Goal: Use online tool/utility: Use online tool/utility

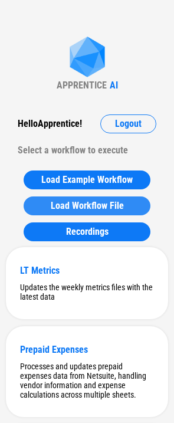
click at [78, 199] on button "Load Workflow File" at bounding box center [87, 205] width 127 height 19
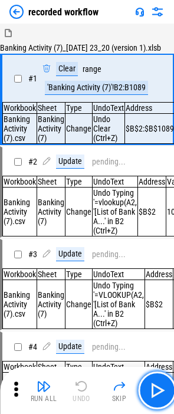
click at [159, 380] on button "button" at bounding box center [157, 391] width 38 height 38
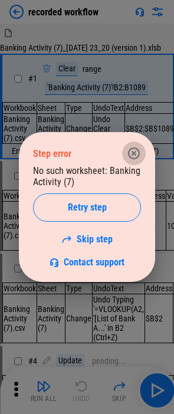
click at [133, 151] on icon "button" at bounding box center [134, 153] width 14 height 14
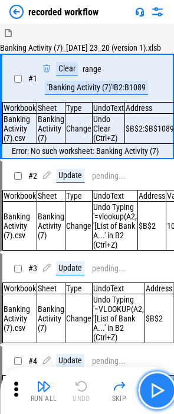
click at [156, 392] on img "button" at bounding box center [156, 390] width 19 height 19
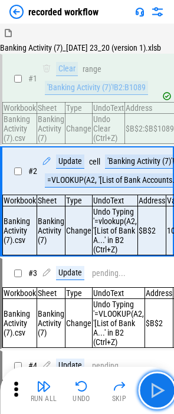
click at [153, 389] on img "button" at bounding box center [156, 390] width 19 height 19
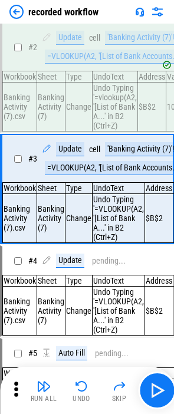
scroll to position [124, 0]
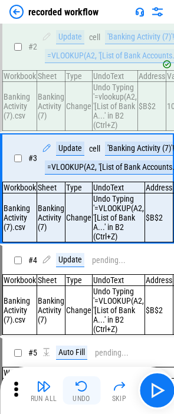
click at [88, 387] on button "Undo" at bounding box center [82, 390] width 38 height 28
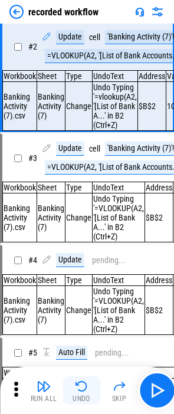
click at [88, 387] on button "Undo" at bounding box center [82, 390] width 38 height 28
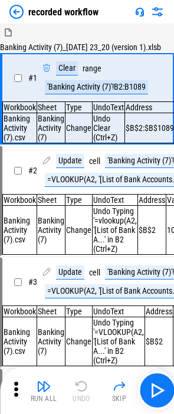
scroll to position [0, 0]
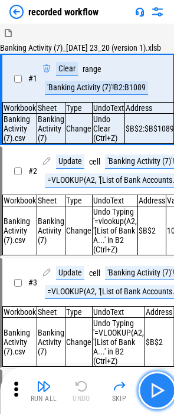
click at [157, 395] on img "button" at bounding box center [156, 390] width 19 height 19
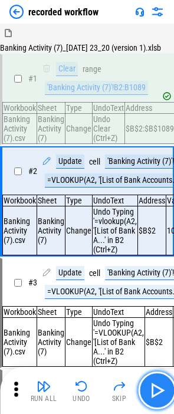
click at [157, 395] on img "button" at bounding box center [156, 390] width 19 height 19
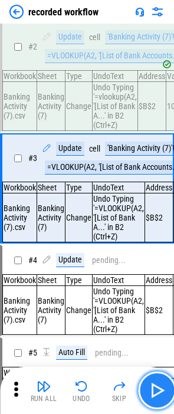
click at [157, 395] on img "button" at bounding box center [156, 390] width 19 height 19
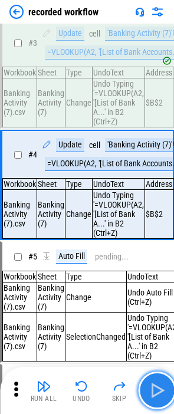
click at [157, 395] on img "button" at bounding box center [156, 390] width 19 height 19
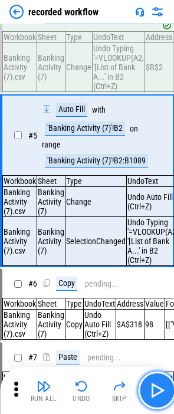
click at [157, 395] on img "button" at bounding box center [156, 390] width 19 height 19
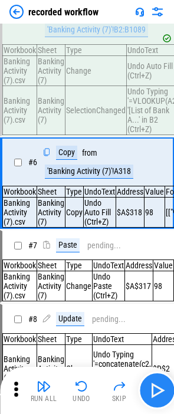
scroll to position [524, 0]
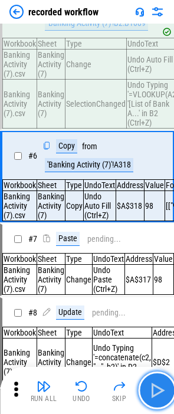
click at [157, 395] on img "button" at bounding box center [156, 390] width 19 height 19
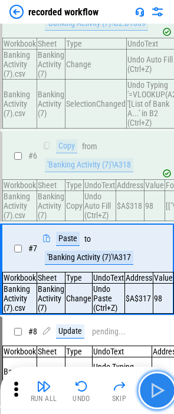
click at [157, 395] on img "button" at bounding box center [156, 390] width 19 height 19
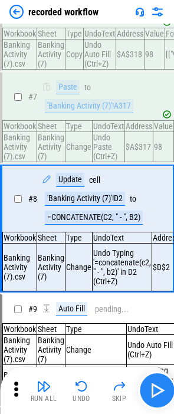
scroll to position [731, 0]
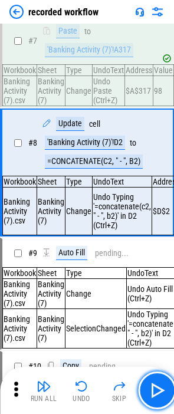
click at [154, 396] on img "button" at bounding box center [156, 390] width 19 height 19
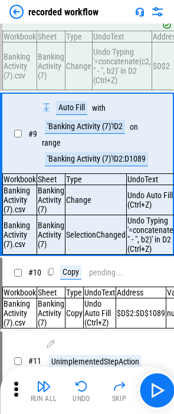
scroll to position [881, 0]
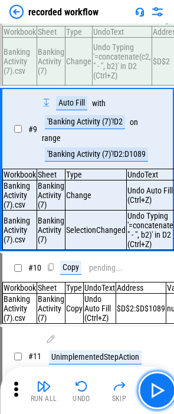
click at [154, 396] on img "button" at bounding box center [156, 390] width 19 height 19
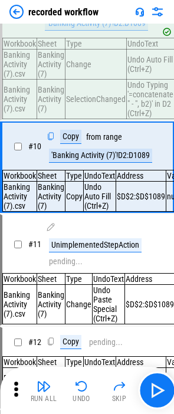
scroll to position [1013, 0]
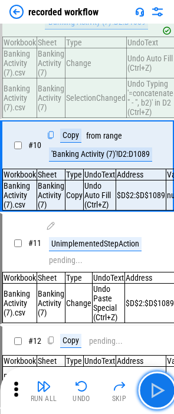
click at [154, 396] on img "button" at bounding box center [156, 390] width 19 height 19
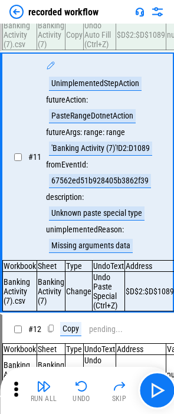
scroll to position [1185, 0]
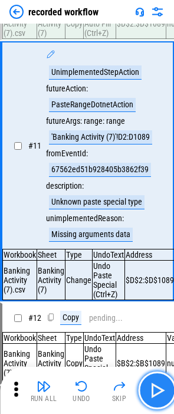
click at [154, 395] on img "button" at bounding box center [156, 390] width 19 height 19
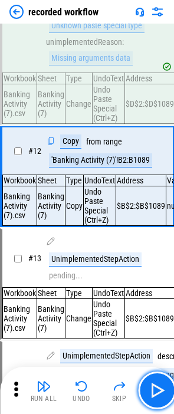
click at [154, 395] on img "button" at bounding box center [156, 390] width 19 height 19
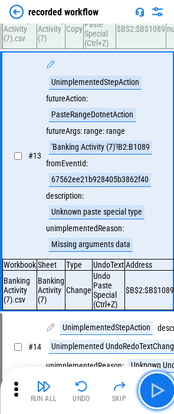
click at [154, 395] on img "button" at bounding box center [156, 390] width 19 height 19
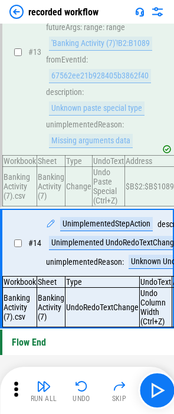
scroll to position [1664, 0]
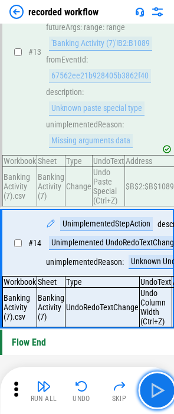
click at [154, 395] on img "button" at bounding box center [156, 390] width 19 height 19
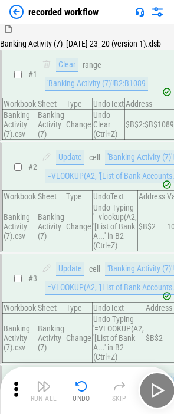
scroll to position [0, 0]
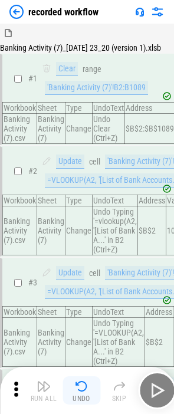
click at [69, 387] on button "Undo" at bounding box center [82, 390] width 38 height 28
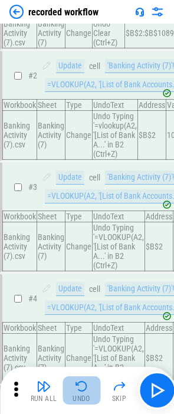
click at [69, 387] on button "Undo" at bounding box center [82, 390] width 38 height 28
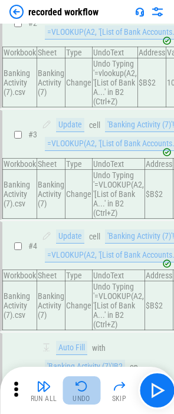
click at [69, 387] on button "Undo" at bounding box center [82, 390] width 38 height 28
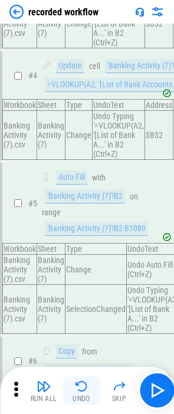
click at [69, 387] on button "Undo" at bounding box center [82, 390] width 38 height 28
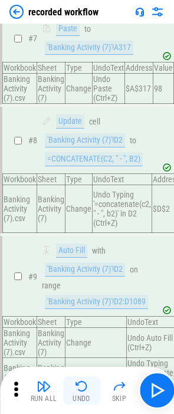
click at [69, 387] on button "Undo" at bounding box center [82, 390] width 38 height 28
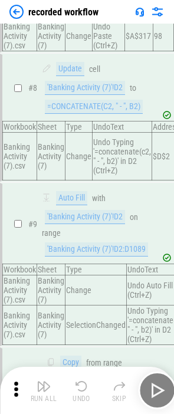
click at [69, 387] on button "Undo" at bounding box center [82, 390] width 38 height 28
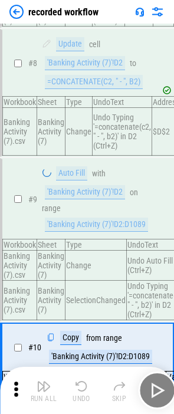
click at [69, 387] on div "Run All Undo Skip" at bounding box center [88, 391] width 162 height 38
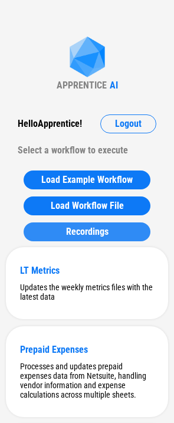
click at [35, 230] on button "Recordings" at bounding box center [87, 231] width 127 height 19
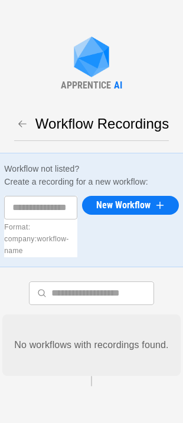
click at [22, 119] on icon "button" at bounding box center [22, 124] width 11 height 11
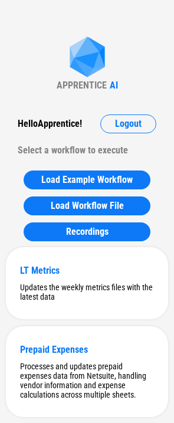
click at [94, 192] on div "Load Example Workflow Load Workflow File Recordings" at bounding box center [87, 206] width 162 height 83
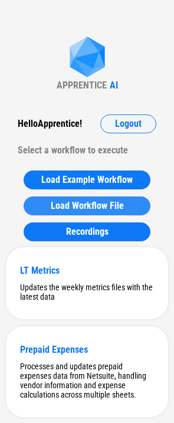
click at [94, 201] on span "Load Workflow File" at bounding box center [87, 205] width 73 height 9
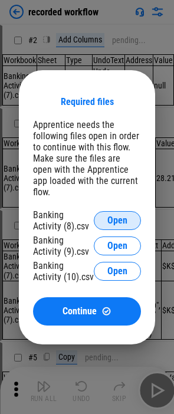
click at [114, 220] on button "Open" at bounding box center [117, 220] width 47 height 19
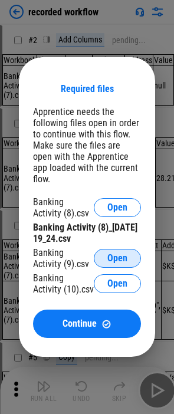
click at [111, 254] on span "Open" at bounding box center [117, 258] width 20 height 9
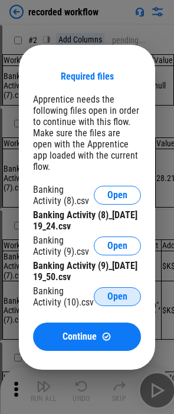
click at [126, 292] on span "Open" at bounding box center [117, 296] width 20 height 9
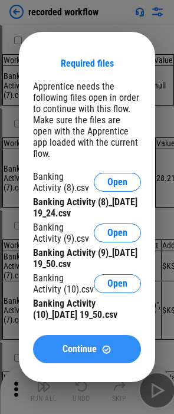
click at [112, 344] on div "Continue" at bounding box center [87, 349] width 80 height 10
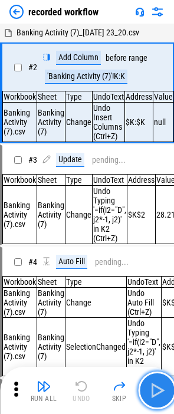
click at [156, 395] on img "button" at bounding box center [156, 390] width 19 height 19
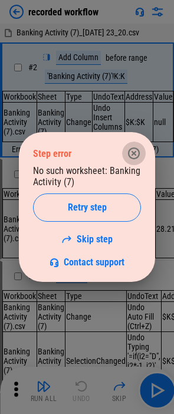
click at [129, 152] on icon "button" at bounding box center [134, 153] width 12 height 12
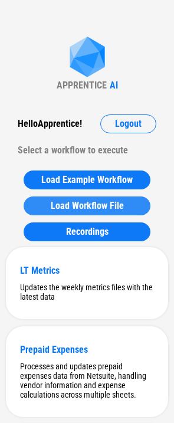
click at [103, 196] on button "Load Workflow File" at bounding box center [87, 205] width 127 height 19
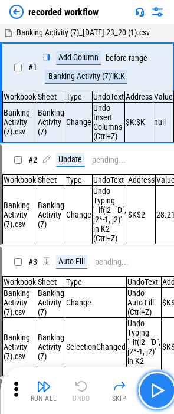
click at [154, 387] on img "button" at bounding box center [156, 390] width 19 height 19
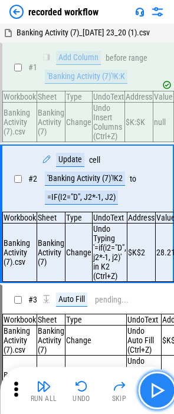
click at [154, 387] on img "button" at bounding box center [156, 390] width 19 height 19
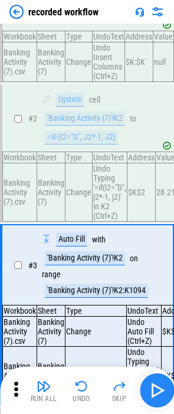
scroll to position [179, 0]
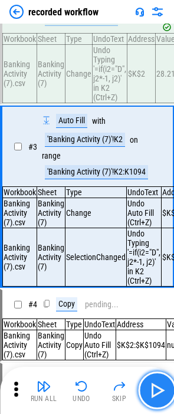
click at [154, 387] on img "button" at bounding box center [156, 390] width 19 height 19
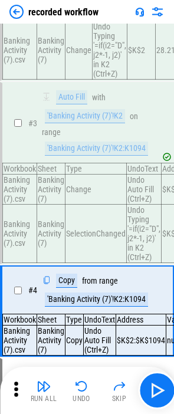
scroll to position [59, 0]
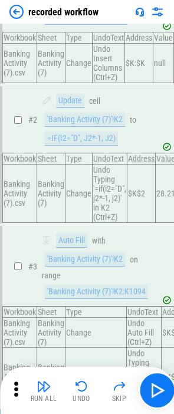
click at [11, 16] on img at bounding box center [16, 12] width 14 height 14
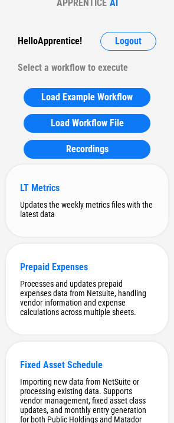
scroll to position [0, 0]
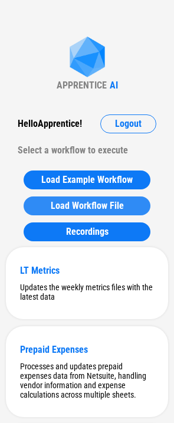
click at [100, 212] on button "Load Workflow File" at bounding box center [87, 205] width 127 height 19
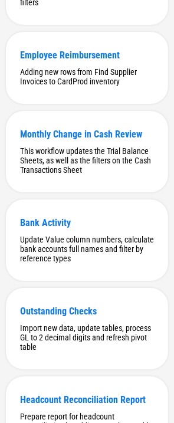
scroll to position [5190, 0]
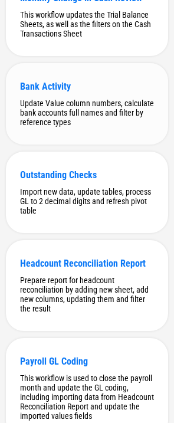
click at [111, 127] on div "Update Value column numbers, calculate bank accounts full names and filter by r…" at bounding box center [87, 112] width 134 height 28
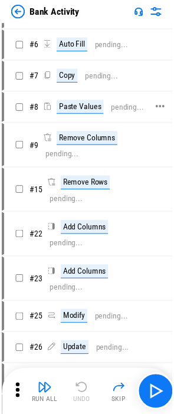
scroll to position [0, 0]
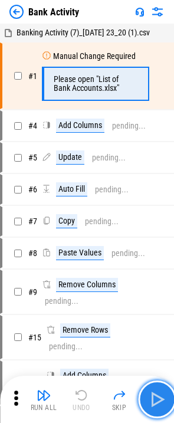
click at [149, 401] on img "button" at bounding box center [156, 399] width 19 height 19
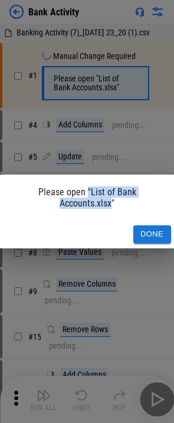
drag, startPoint x: 87, startPoint y: 192, endPoint x: 107, endPoint y: 215, distance: 30.5
click at [109, 212] on div "Please open "List of Bank Accounts.xlsx"" at bounding box center [87, 198] width 177 height 46
click at [107, 215] on div "Please open "List of Bank Accounts.xlsx"" at bounding box center [87, 198] width 177 height 46
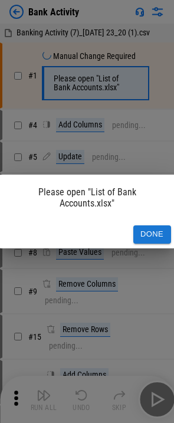
click at [147, 236] on button "Done" at bounding box center [152, 234] width 38 height 18
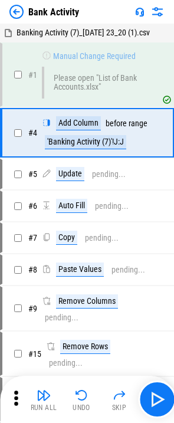
click at [19, 6] on img at bounding box center [16, 12] width 14 height 14
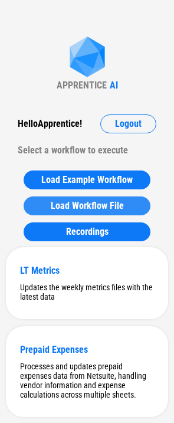
click at [95, 197] on button "Load Workflow File" at bounding box center [87, 205] width 127 height 19
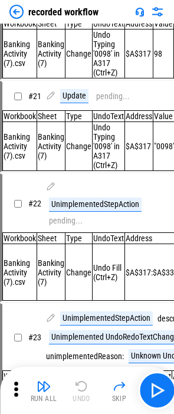
scroll to position [1282, 0]
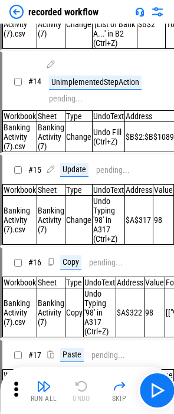
click at [109, 22] on div "recorded workflow" at bounding box center [87, 12] width 174 height 24
drag, startPoint x: 109, startPoint y: 22, endPoint x: 117, endPoint y: 13, distance: 12.2
click at [117, 13] on div "recorded workflow" at bounding box center [87, 12] width 174 height 24
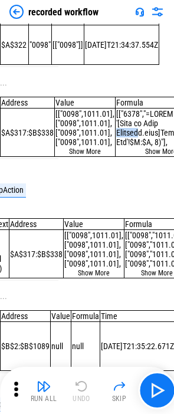
scroll to position [0, 116]
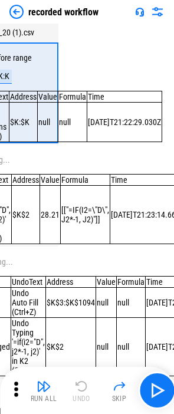
click at [36, 5] on div "recorded workflow" at bounding box center [53, 12] width 89 height 14
click at [103, 23] on div "recorded workflow" at bounding box center [87, 12] width 174 height 24
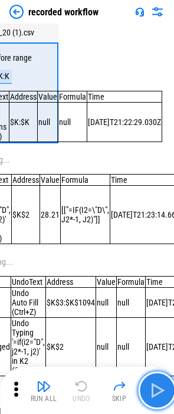
click at [153, 388] on img "button" at bounding box center [156, 390] width 19 height 19
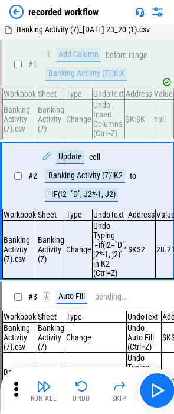
scroll to position [0, 0]
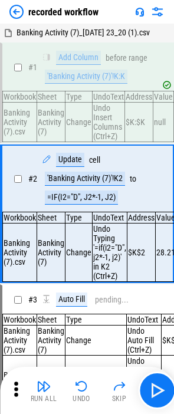
click at [13, 5] on img at bounding box center [16, 12] width 14 height 14
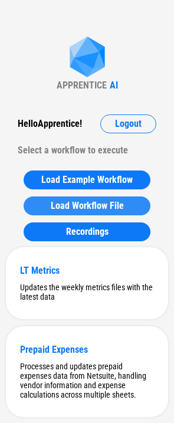
click at [97, 198] on button "Load Workflow File" at bounding box center [87, 205] width 127 height 19
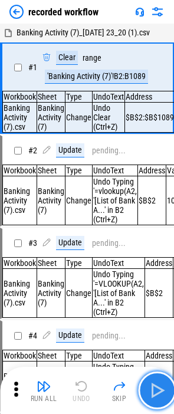
click at [143, 393] on button "button" at bounding box center [157, 391] width 38 height 38
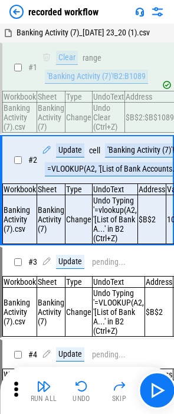
click at [13, 7] on img at bounding box center [16, 12] width 14 height 14
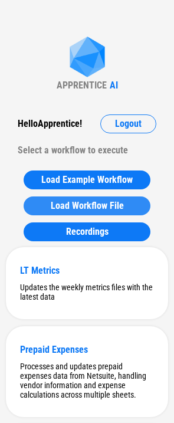
click at [58, 201] on span "Load Workflow File" at bounding box center [87, 205] width 73 height 9
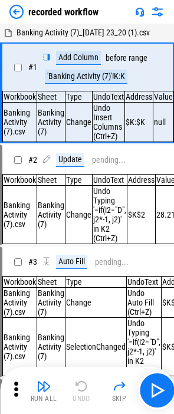
click at [10, 8] on img at bounding box center [16, 12] width 14 height 14
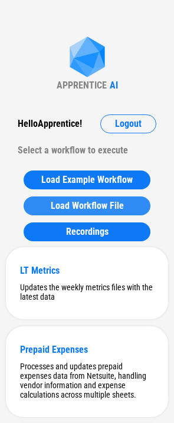
click at [63, 203] on span "Load Workflow File" at bounding box center [87, 205] width 73 height 9
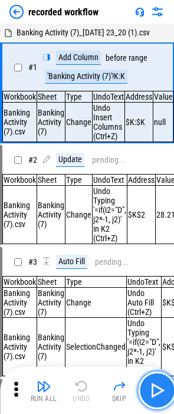
click at [159, 382] on img "button" at bounding box center [156, 390] width 19 height 19
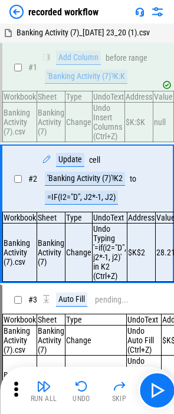
click at [17, 12] on img at bounding box center [16, 12] width 14 height 14
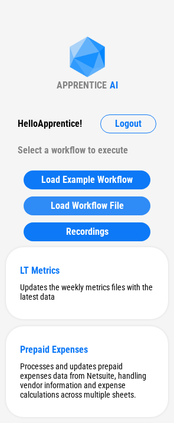
click at [127, 211] on button "Load Workflow File" at bounding box center [87, 205] width 127 height 19
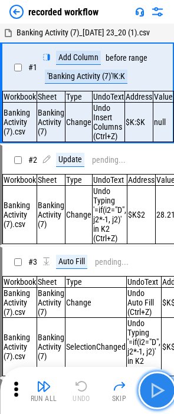
click at [151, 389] on img "button" at bounding box center [156, 390] width 19 height 19
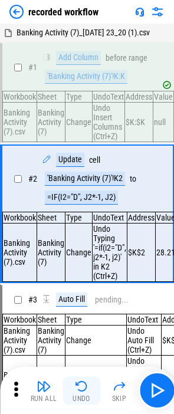
click at [74, 388] on button "Undo" at bounding box center [82, 390] width 38 height 28
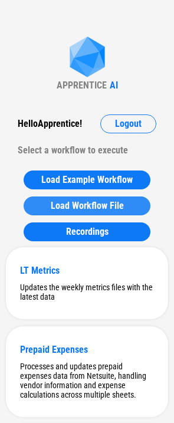
click at [72, 209] on span "Load Workflow File" at bounding box center [87, 205] width 73 height 9
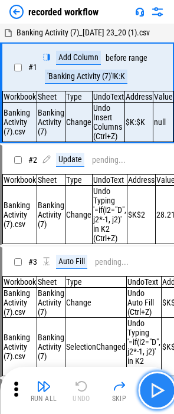
click at [147, 384] on button "button" at bounding box center [157, 391] width 38 height 38
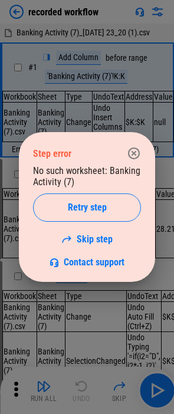
click at [132, 150] on icon "button" at bounding box center [134, 153] width 14 height 14
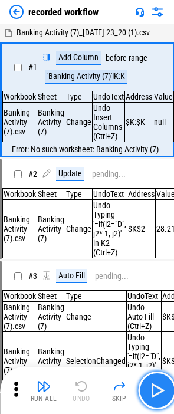
click at [149, 392] on img "button" at bounding box center [156, 390] width 19 height 19
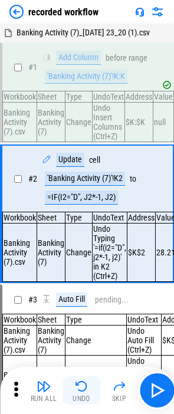
click at [76, 387] on img "button" at bounding box center [81, 386] width 14 height 14
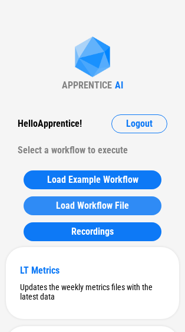
click at [93, 211] on button "Load Workflow File" at bounding box center [93, 205] width 138 height 19
click at [114, 204] on span "Load Workflow File" at bounding box center [92, 205] width 73 height 9
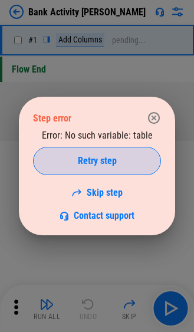
click at [60, 163] on div "Retry step" at bounding box center [97, 160] width 98 height 9
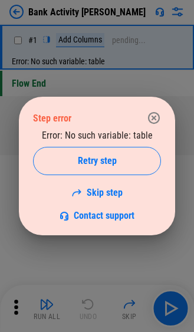
click at [162, 119] on button "button" at bounding box center [154, 118] width 24 height 24
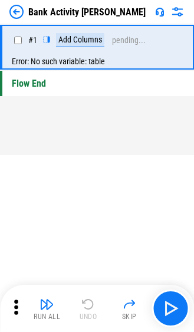
click at [19, 9] on img at bounding box center [16, 12] width 14 height 14
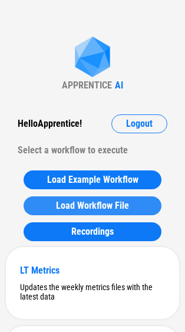
click at [100, 212] on button "Load Workflow File" at bounding box center [93, 205] width 138 height 19
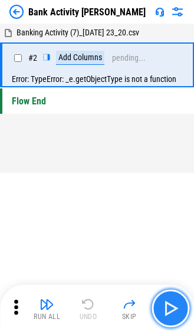
click at [162, 308] on img "button" at bounding box center [170, 308] width 19 height 19
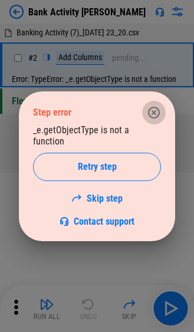
click at [152, 114] on icon "button" at bounding box center [154, 113] width 14 height 14
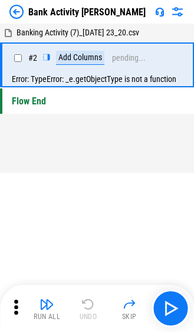
click at [17, 12] on img at bounding box center [16, 12] width 14 height 14
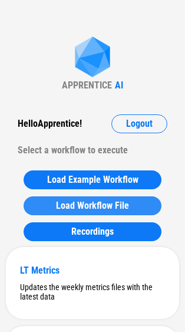
click at [29, 209] on button "Load Workflow File" at bounding box center [93, 205] width 138 height 19
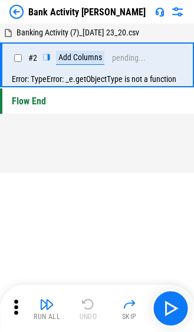
click at [52, 81] on div "Error: TypeError: _e.getObjectType is not a function" at bounding box center [97, 79] width 191 height 14
click at [174, 17] on img at bounding box center [177, 12] width 14 height 14
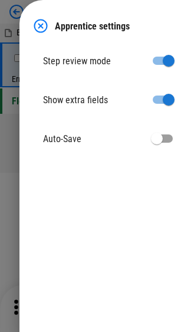
click at [43, 22] on img at bounding box center [41, 26] width 14 height 14
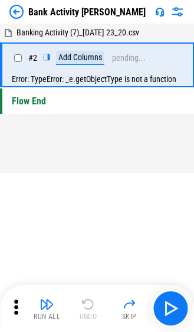
click at [85, 76] on div "Error: TypeError: _e.getObjectType is not a function" at bounding box center [97, 79] width 191 height 14
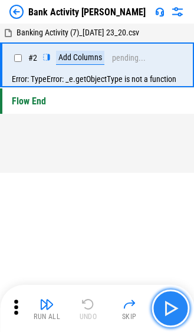
click at [161, 310] on img "button" at bounding box center [170, 308] width 19 height 19
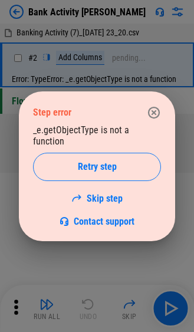
click at [30, 44] on div "Step error _e.getObjectType is not a function Retry step Skip step Contact supp…" at bounding box center [97, 166] width 194 height 332
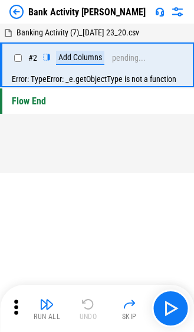
click at [12, 11] on img at bounding box center [16, 12] width 14 height 14
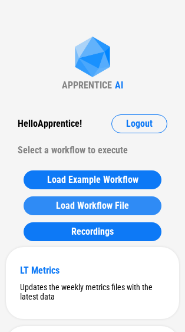
click at [95, 209] on span "Load Workflow File" at bounding box center [92, 205] width 73 height 9
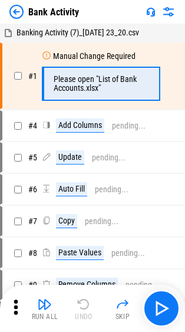
click at [18, 14] on img at bounding box center [16, 12] width 14 height 14
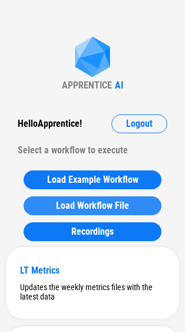
click at [107, 206] on span "Load Workflow File" at bounding box center [92, 205] width 73 height 9
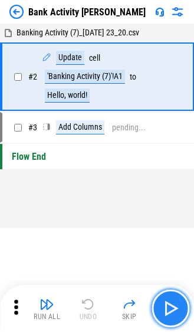
click at [177, 295] on button "button" at bounding box center [171, 309] width 38 height 38
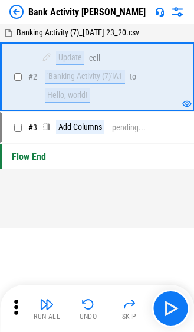
click at [15, 14] on img at bounding box center [16, 12] width 14 height 14
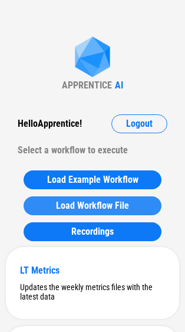
click at [93, 206] on span "Load Workflow File" at bounding box center [92, 205] width 73 height 9
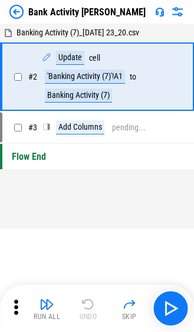
click at [174, 14] on img at bounding box center [177, 12] width 14 height 14
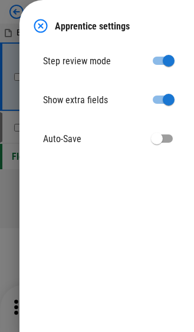
click at [44, 24] on img at bounding box center [41, 26] width 14 height 14
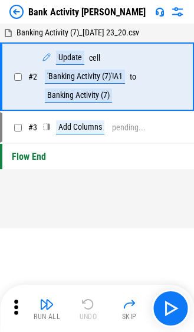
click at [20, 313] on icon at bounding box center [16, 307] width 18 height 18
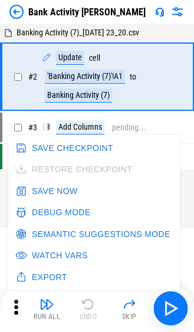
click at [50, 212] on button "Debug Mode" at bounding box center [54, 213] width 83 height 22
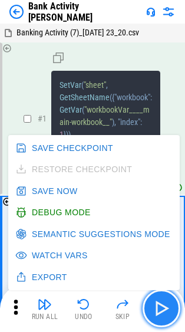
click at [159, 310] on img "button" at bounding box center [161, 308] width 19 height 19
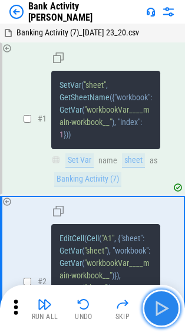
click at [159, 310] on img "button" at bounding box center [161, 308] width 19 height 19
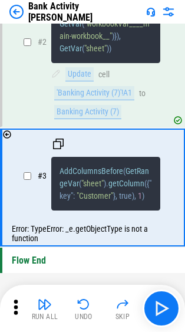
scroll to position [271, 0]
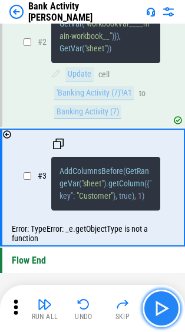
click at [166, 298] on button "button" at bounding box center [162, 309] width 38 height 38
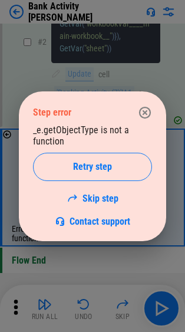
click at [146, 110] on icon "button" at bounding box center [145, 113] width 14 height 14
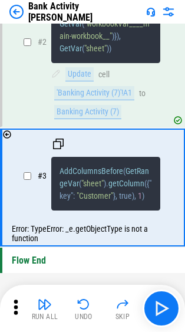
click at [24, 303] on icon at bounding box center [16, 307] width 18 height 18
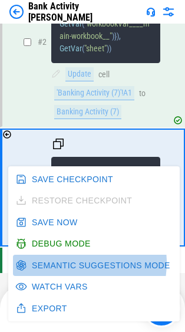
click at [68, 255] on button "Semantic Suggestions Mode" at bounding box center [94, 266] width 162 height 22
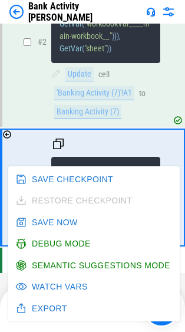
click at [6, 131] on icon at bounding box center [7, 134] width 8 height 8
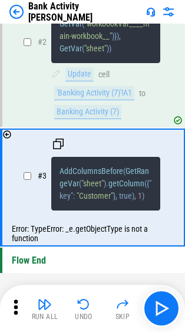
click at [73, 322] on button "Undo" at bounding box center [84, 308] width 38 height 28
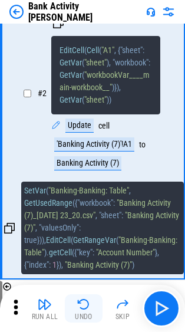
click at [78, 318] on div "Undo" at bounding box center [84, 316] width 18 height 7
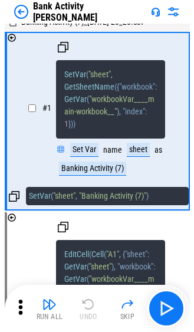
scroll to position [0, 0]
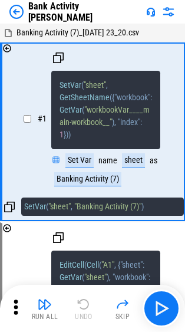
click at [78, 318] on div "Run All Undo Skip" at bounding box center [93, 309] width 173 height 38
click at [14, 305] on icon at bounding box center [16, 307] width 18 height 18
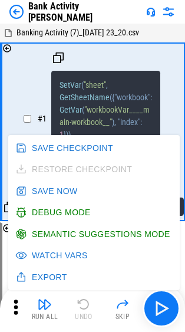
click at [15, 306] on icon at bounding box center [16, 307] width 4 height 15
click at [42, 258] on button "Watch Vars" at bounding box center [53, 256] width 80 height 22
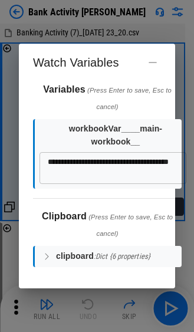
click at [42, 252] on icon "button" at bounding box center [46, 256] width 9 height 9
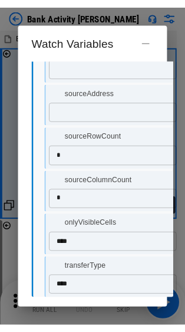
scroll to position [218, 0]
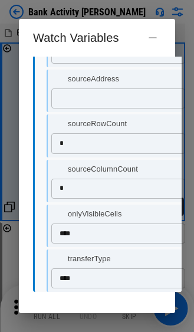
click at [22, 283] on div "**********" at bounding box center [107, 185] width 177 height 257
click at [185, 27] on div "**********" at bounding box center [97, 166] width 194 height 332
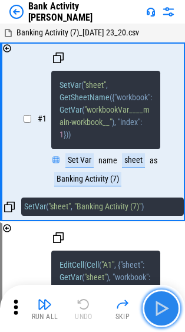
click at [165, 309] on img "button" at bounding box center [161, 308] width 19 height 19
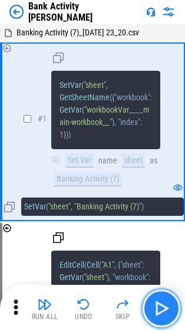
click at [165, 309] on img "button" at bounding box center [161, 308] width 19 height 19
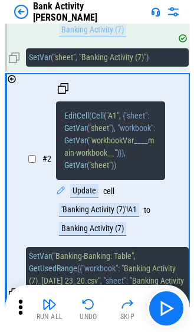
scroll to position [177, 0]
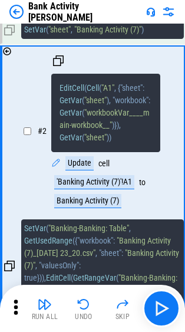
click at [13, 308] on icon at bounding box center [16, 307] width 18 height 18
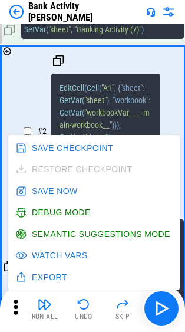
click at [45, 260] on button "Watch Vars" at bounding box center [53, 256] width 80 height 22
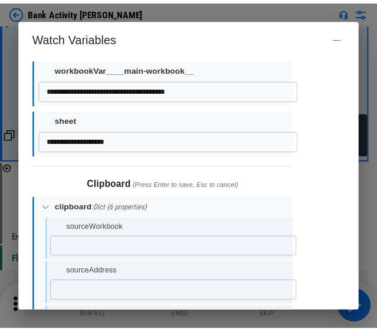
scroll to position [0, 0]
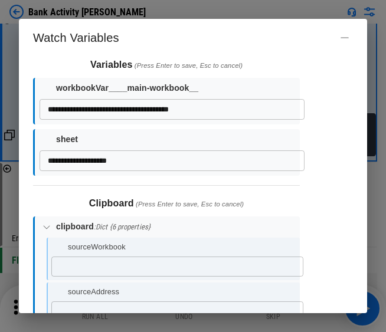
click at [193, 174] on div "**********" at bounding box center [166, 152] width 267 height 47
click at [172, 11] on div "**********" at bounding box center [193, 166] width 386 height 332
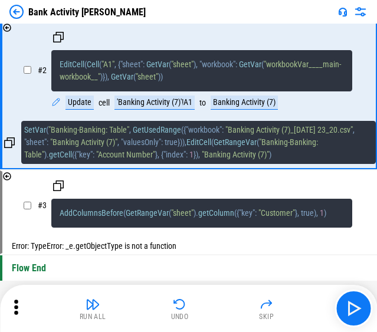
scroll to position [156, 0]
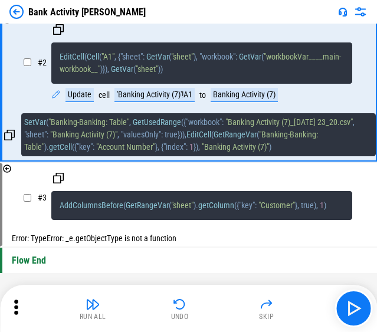
click at [26, 305] on div "Run All Undo Skip" at bounding box center [189, 309] width 365 height 38
click at [13, 304] on icon at bounding box center [16, 307] width 18 height 18
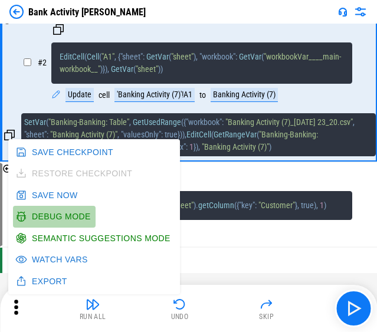
click at [56, 213] on button "Debug Mode" at bounding box center [54, 217] width 83 height 22
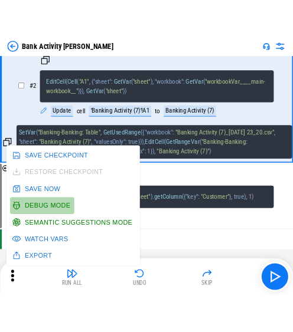
scroll to position [0, 0]
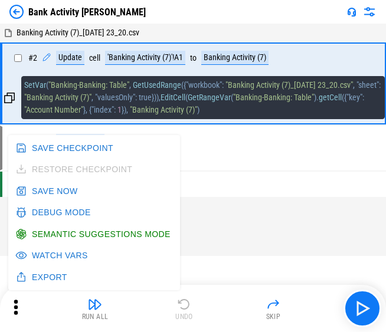
click at [59, 239] on button "Semantic Suggestions Mode" at bounding box center [94, 235] width 162 height 22
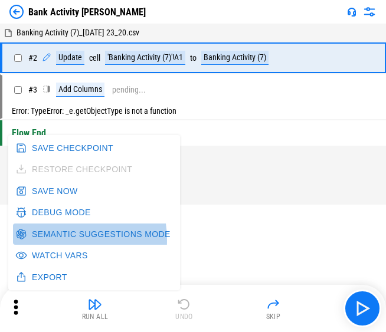
click at [59, 239] on button "Semantic Suggestions Mode" at bounding box center [94, 235] width 162 height 22
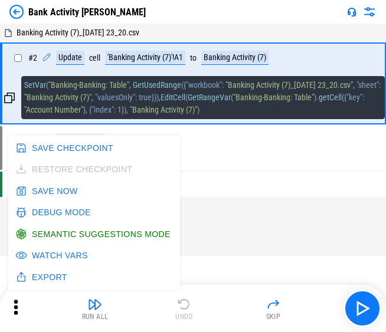
click at [193, 230] on div "Banking Activity (7)_12-08-2024 23_20.csv # 2 Update cell 'Banking Activity (7)…" at bounding box center [193, 140] width 386 height 231
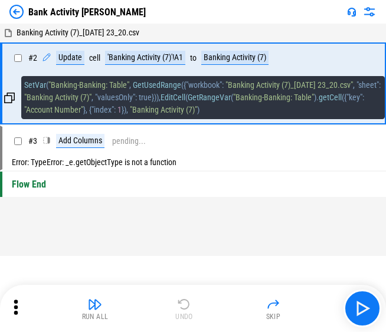
click at [23, 14] on img at bounding box center [16, 12] width 14 height 14
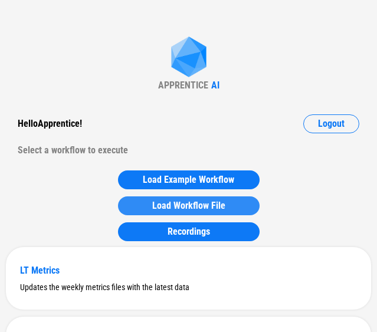
click at [146, 206] on div "Load Workflow File" at bounding box center [188, 205] width 113 height 9
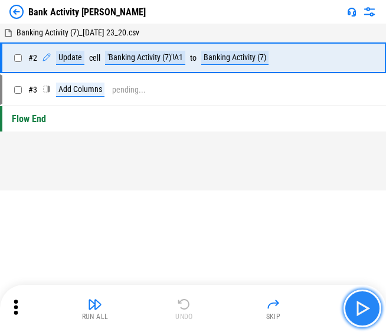
click at [193, 310] on button "button" at bounding box center [362, 309] width 38 height 38
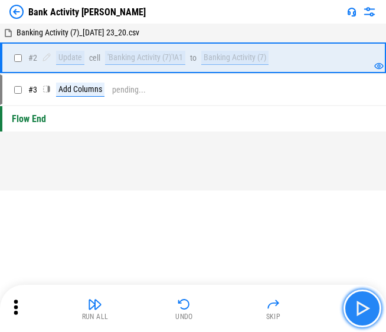
click at [193, 310] on button "button" at bounding box center [362, 309] width 38 height 38
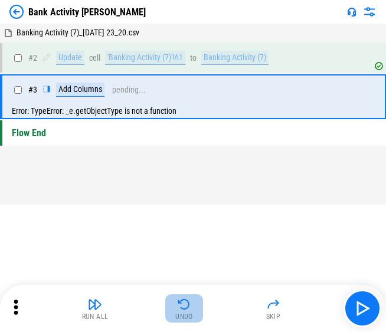
click at [192, 302] on button "Undo" at bounding box center [184, 308] width 38 height 28
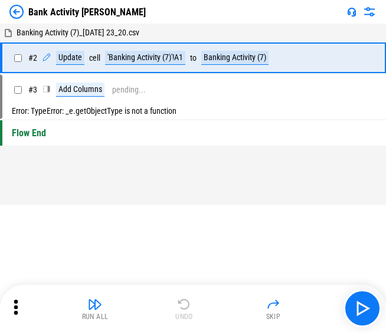
click at [19, 13] on img at bounding box center [16, 12] width 14 height 14
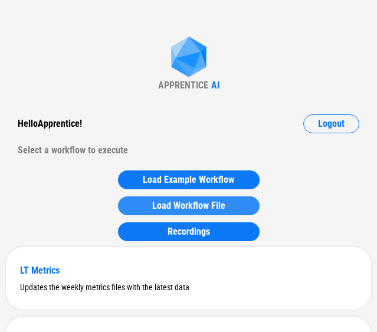
click at [193, 197] on button "Load Workflow File" at bounding box center [189, 205] width 142 height 19
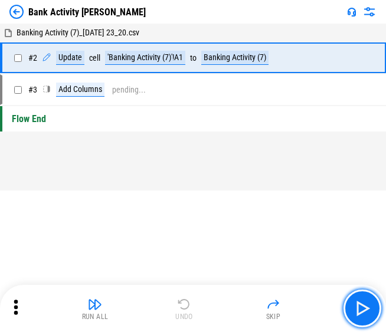
click at [193, 300] on button "button" at bounding box center [362, 309] width 38 height 38
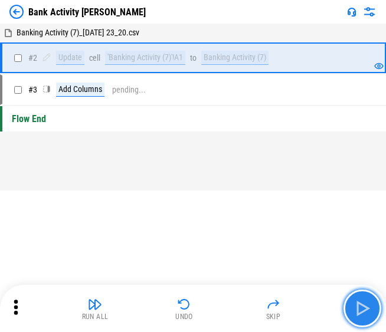
click at [193, 301] on img "button" at bounding box center [362, 308] width 19 height 19
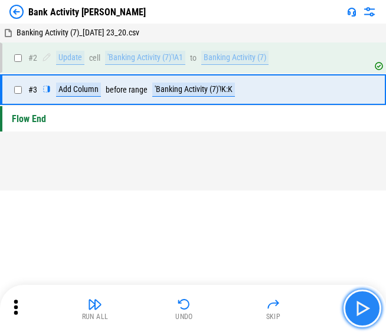
click at [193, 301] on img "button" at bounding box center [362, 308] width 19 height 19
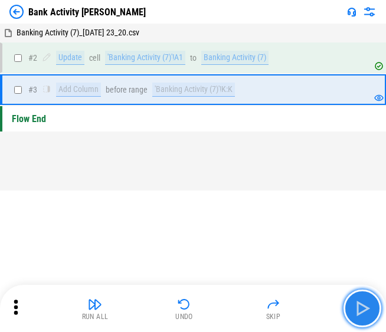
click at [193, 301] on img "button" at bounding box center [362, 308] width 19 height 19
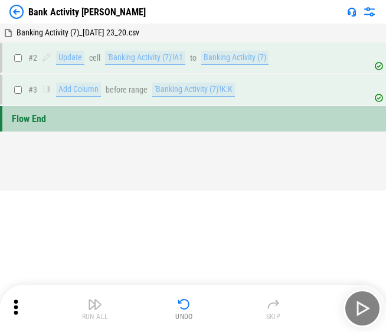
click at [21, 10] on img at bounding box center [16, 12] width 14 height 14
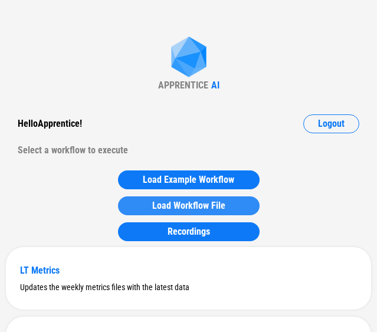
click at [167, 199] on button "Load Workflow File" at bounding box center [189, 205] width 142 height 19
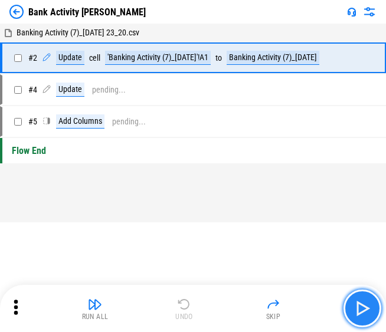
click at [193, 308] on button "button" at bounding box center [362, 309] width 38 height 38
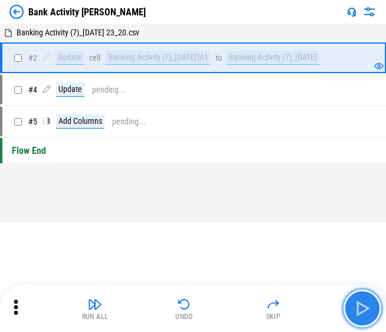
click at [193, 308] on button "button" at bounding box center [362, 309] width 38 height 38
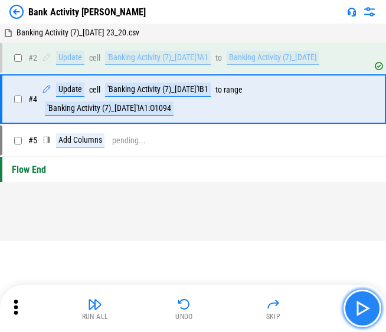
click at [193, 308] on button "button" at bounding box center [362, 309] width 38 height 38
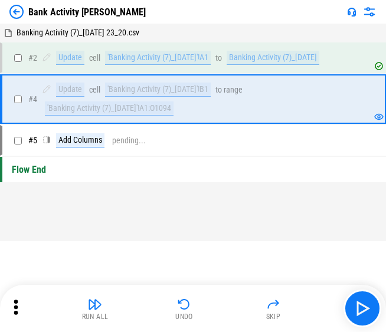
click at [15, 16] on img at bounding box center [16, 12] width 14 height 14
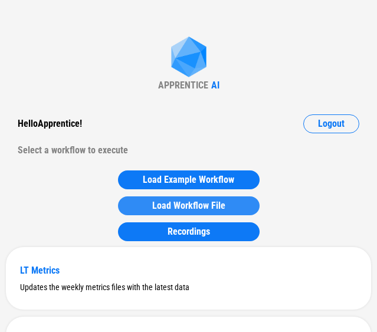
click at [193, 202] on span "Load Workflow File" at bounding box center [188, 205] width 73 height 9
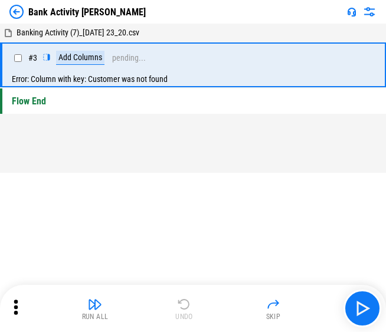
click at [15, 2] on div "Bank Activity Eliran" at bounding box center [193, 12] width 386 height 24
click at [15, 9] on img at bounding box center [16, 12] width 14 height 14
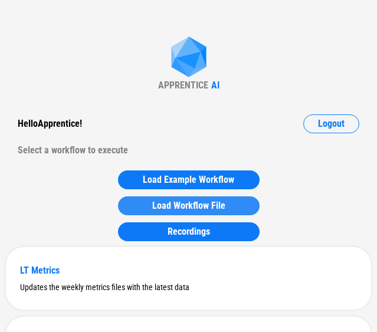
click at [146, 209] on div "Load Workflow File" at bounding box center [188, 205] width 113 height 9
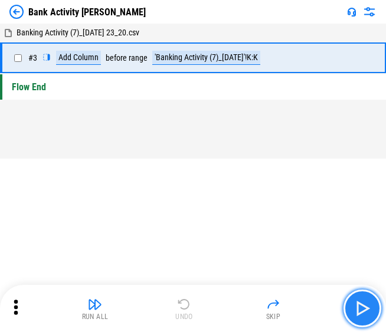
click at [193, 307] on img "button" at bounding box center [362, 308] width 19 height 19
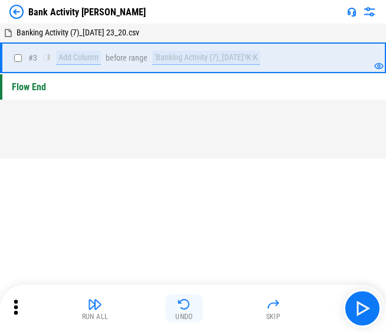
click at [180, 303] on img "button" at bounding box center [184, 304] width 14 height 14
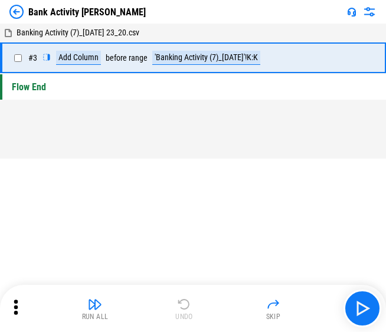
click at [17, 9] on img at bounding box center [16, 12] width 14 height 14
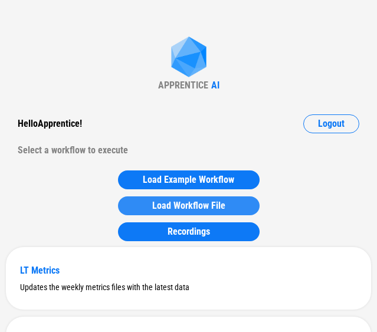
click at [192, 205] on span "Load Workflow File" at bounding box center [188, 205] width 73 height 9
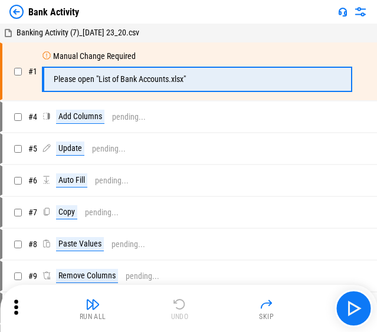
click at [19, 10] on img at bounding box center [16, 12] width 14 height 14
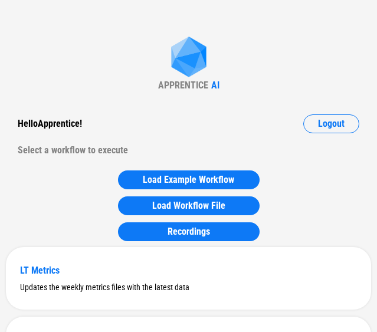
drag, startPoint x: 18, startPoint y: 27, endPoint x: 4, endPoint y: 34, distance: 16.1
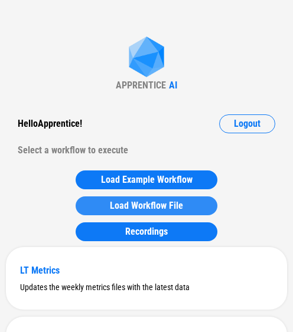
click at [113, 206] on span "Load Workflow File" at bounding box center [146, 205] width 73 height 9
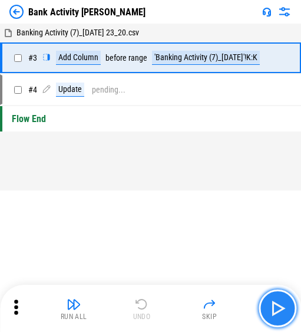
click at [193, 309] on img "button" at bounding box center [277, 308] width 19 height 19
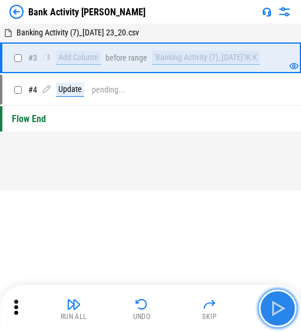
click at [193, 305] on img "button" at bounding box center [277, 308] width 19 height 19
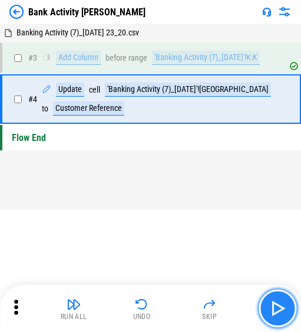
click at [193, 305] on img "button" at bounding box center [277, 308] width 19 height 19
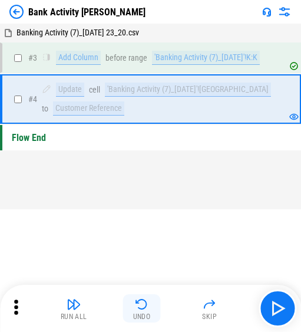
click at [128, 312] on button "Undo" at bounding box center [142, 308] width 38 height 28
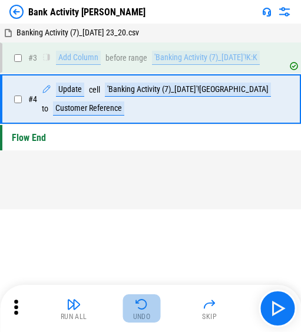
click at [128, 312] on button "Undo" at bounding box center [142, 308] width 38 height 28
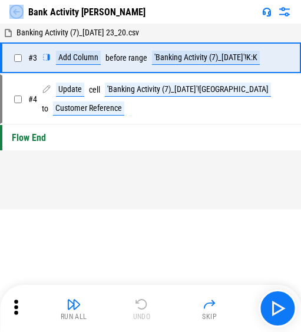
click at [27, 14] on div "Bank Activity Eliran" at bounding box center [77, 12] width 136 height 14
click at [12, 9] on img at bounding box center [16, 12] width 14 height 14
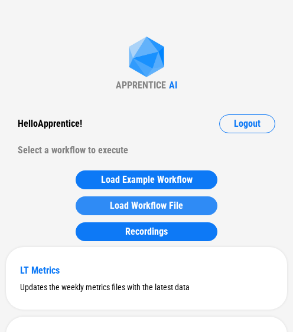
click at [170, 197] on button "Load Workflow File" at bounding box center [146, 205] width 142 height 19
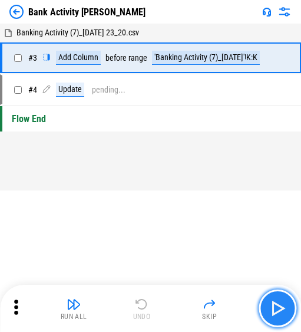
click at [193, 303] on img "button" at bounding box center [277, 308] width 19 height 19
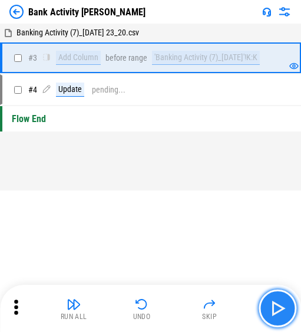
click at [193, 303] on img "button" at bounding box center [277, 308] width 19 height 19
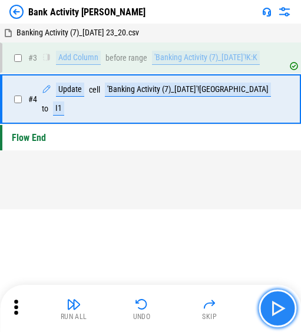
click at [193, 303] on img "button" at bounding box center [277, 308] width 19 height 19
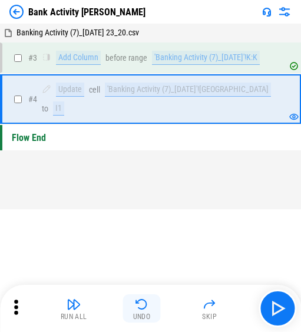
click at [135, 307] on img "button" at bounding box center [142, 304] width 14 height 14
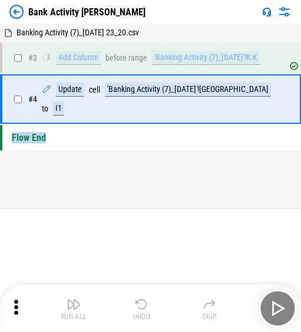
click at [134, 307] on div "Run All Undo Skip" at bounding box center [152, 309] width 290 height 38
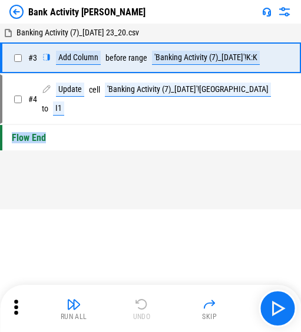
click at [16, 8] on img at bounding box center [16, 12] width 14 height 14
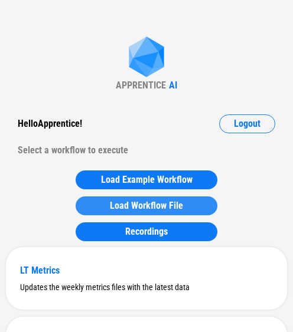
click at [178, 201] on span "Load Workflow File" at bounding box center [146, 205] width 73 height 9
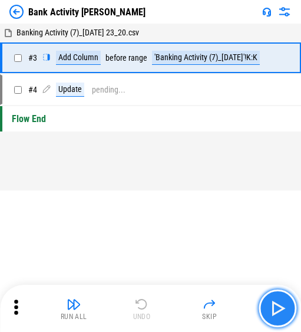
click at [193, 301] on button "button" at bounding box center [278, 309] width 38 height 38
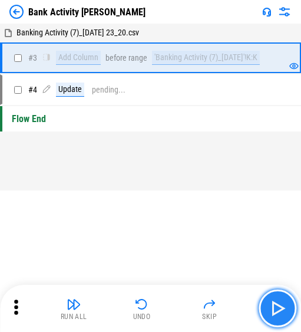
click at [193, 301] on button "button" at bounding box center [278, 309] width 38 height 38
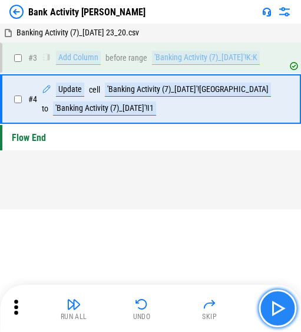
click at [193, 301] on button "button" at bounding box center [278, 309] width 38 height 38
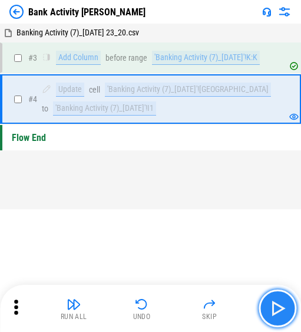
click at [193, 301] on button "button" at bounding box center [278, 309] width 38 height 38
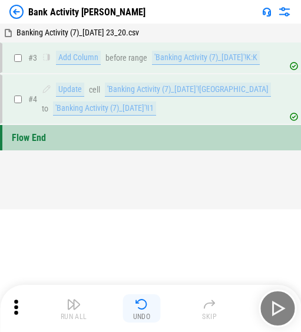
click at [147, 307] on img "button" at bounding box center [142, 304] width 14 height 14
click at [147, 307] on div "Run All Undo Skip" at bounding box center [152, 309] width 290 height 38
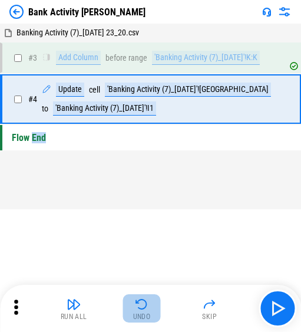
click at [147, 307] on img "button" at bounding box center [142, 304] width 14 height 14
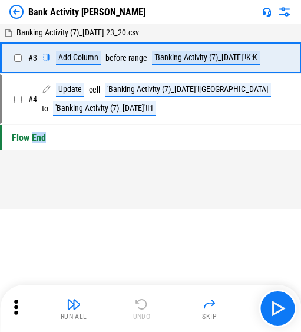
click at [12, 9] on img at bounding box center [16, 12] width 14 height 14
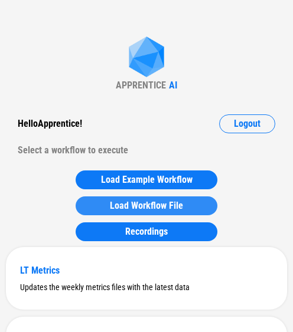
click at [129, 206] on span "Load Workflow File" at bounding box center [146, 205] width 73 height 9
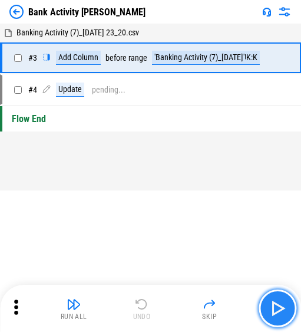
click at [193, 302] on button "button" at bounding box center [278, 309] width 38 height 38
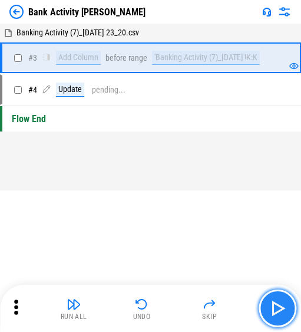
click at [193, 304] on img "button" at bounding box center [277, 308] width 19 height 19
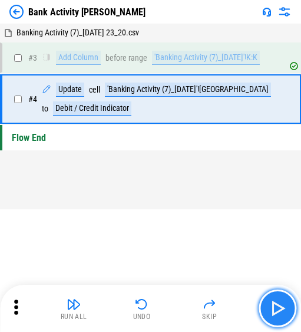
click at [193, 304] on img "button" at bounding box center [277, 308] width 19 height 19
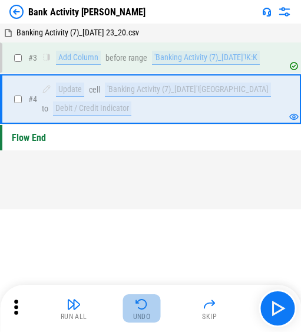
click at [136, 306] on img "button" at bounding box center [142, 304] width 14 height 14
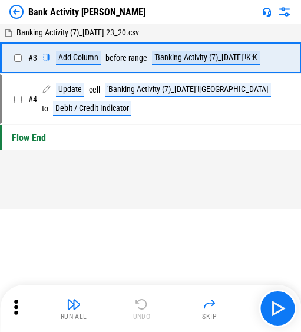
click at [14, 6] on img at bounding box center [16, 12] width 14 height 14
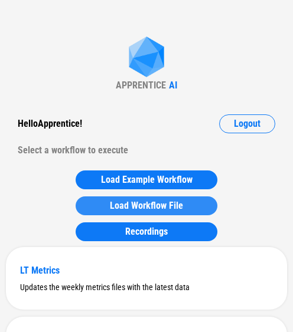
click at [140, 209] on span "Load Workflow File" at bounding box center [146, 205] width 73 height 9
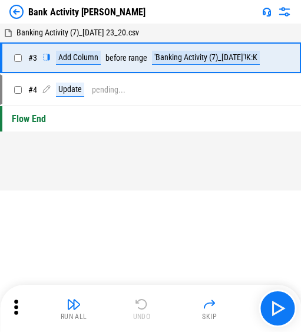
click at [11, 12] on img at bounding box center [16, 12] width 14 height 14
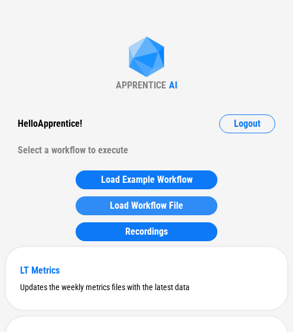
click at [139, 197] on button "Load Workflow File" at bounding box center [146, 205] width 142 height 19
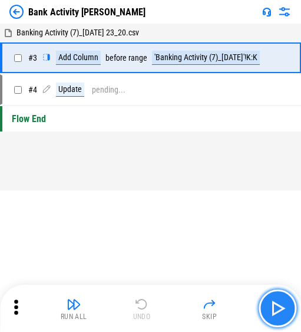
click at [193, 310] on img "button" at bounding box center [277, 308] width 19 height 19
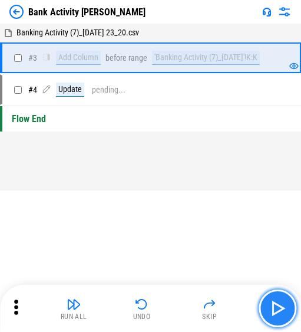
click at [193, 310] on img "button" at bounding box center [277, 308] width 19 height 19
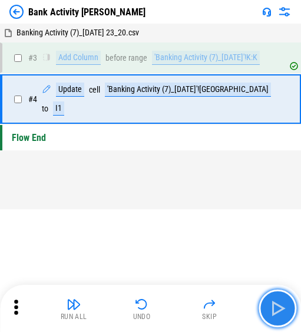
click at [193, 310] on img "button" at bounding box center [277, 308] width 19 height 19
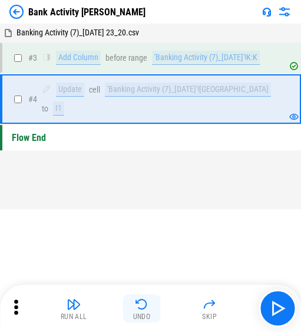
click at [137, 299] on img "button" at bounding box center [142, 304] width 14 height 14
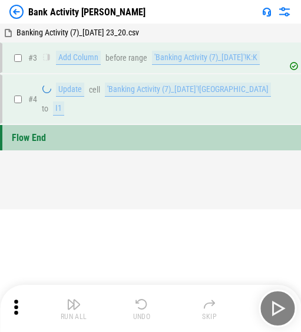
click at [137, 299] on img "button" at bounding box center [142, 304] width 14 height 14
click at [137, 299] on div "Run All Undo Skip" at bounding box center [152, 309] width 290 height 38
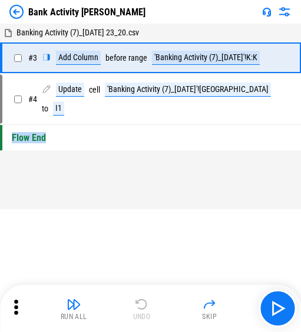
click at [13, 12] on img at bounding box center [16, 12] width 14 height 14
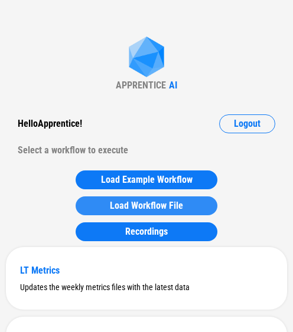
click at [137, 201] on span "Load Workflow File" at bounding box center [146, 205] width 73 height 9
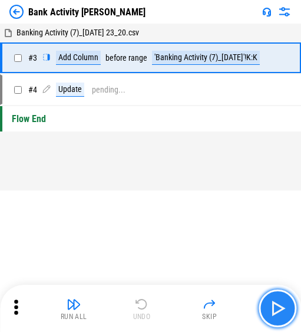
click at [193, 317] on button "button" at bounding box center [278, 309] width 38 height 38
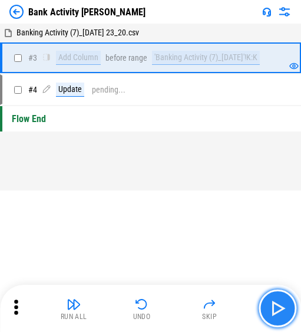
click at [193, 317] on button "button" at bounding box center [278, 309] width 38 height 38
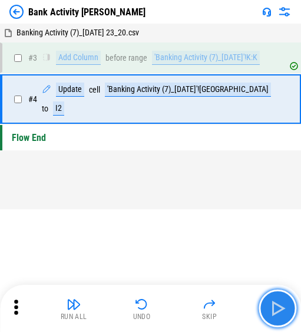
click at [193, 317] on button "button" at bounding box center [278, 309] width 38 height 38
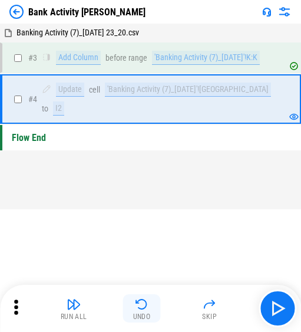
click at [134, 309] on button "Undo" at bounding box center [142, 308] width 38 height 28
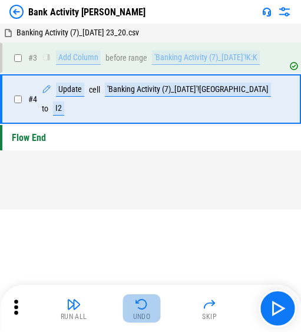
click at [134, 309] on button "Undo" at bounding box center [142, 308] width 38 height 28
click at [134, 309] on div "Run All Undo Skip" at bounding box center [152, 309] width 290 height 38
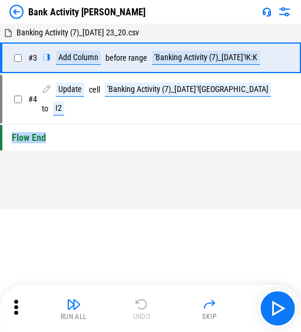
click at [16, 10] on img at bounding box center [16, 12] width 14 height 14
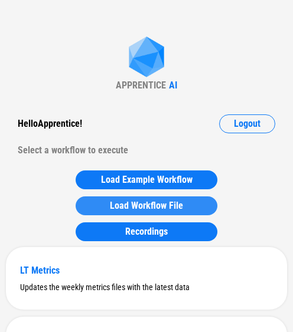
click at [188, 199] on button "Load Workflow File" at bounding box center [146, 205] width 142 height 19
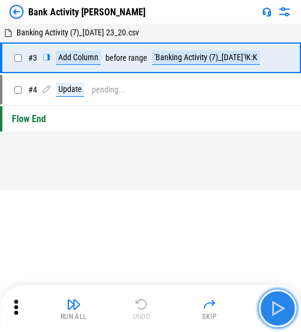
click at [193, 303] on img "button" at bounding box center [277, 308] width 19 height 19
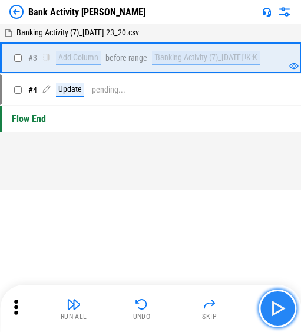
click at [193, 303] on img "button" at bounding box center [277, 308] width 19 height 19
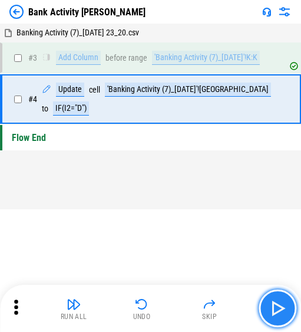
click at [193, 303] on img "button" at bounding box center [277, 308] width 19 height 19
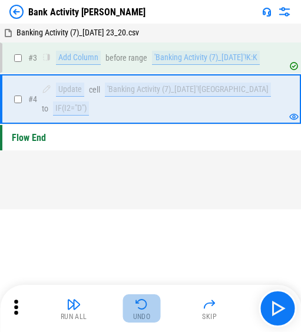
click at [135, 304] on img "button" at bounding box center [142, 304] width 14 height 14
click at [135, 304] on div "Run All Undo Skip" at bounding box center [152, 309] width 290 height 38
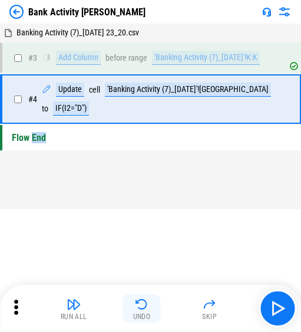
click at [135, 304] on img "button" at bounding box center [142, 304] width 14 height 14
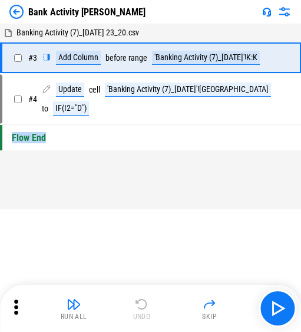
click at [135, 304] on div "Run All Undo Skip" at bounding box center [152, 309] width 290 height 38
click at [16, 11] on img at bounding box center [16, 12] width 14 height 14
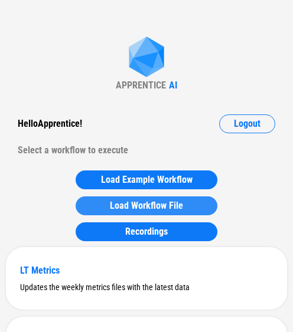
click at [106, 199] on button "Load Workflow File" at bounding box center [146, 205] width 142 height 19
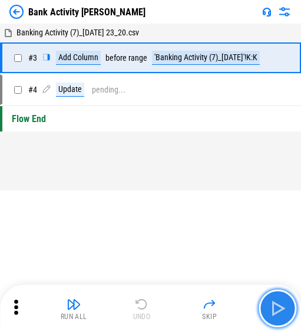
click at [193, 306] on img "button" at bounding box center [277, 308] width 19 height 19
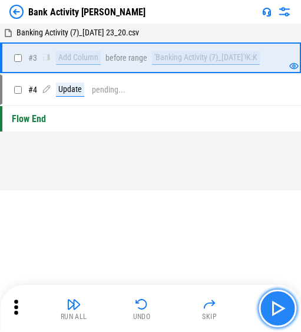
click at [193, 306] on img "button" at bounding box center [277, 308] width 19 height 19
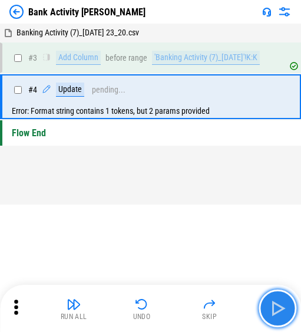
click at [193, 306] on img "button" at bounding box center [277, 308] width 19 height 19
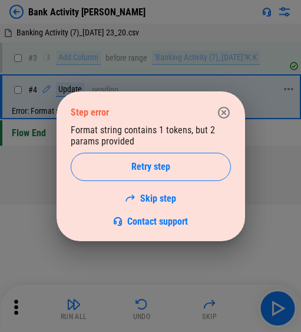
click at [193, 113] on icon "button" at bounding box center [224, 113] width 14 height 14
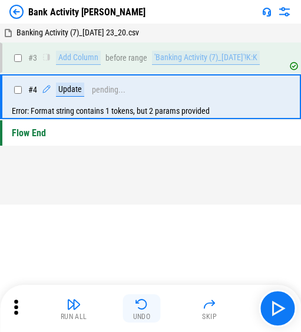
click at [138, 307] on img "button" at bounding box center [142, 304] width 14 height 14
click at [138, 307] on div "Run All Undo Skip" at bounding box center [152, 309] width 290 height 38
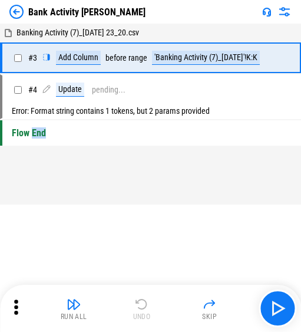
click at [15, 6] on img at bounding box center [16, 12] width 14 height 14
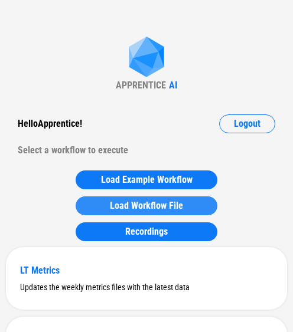
click at [124, 201] on span "Load Workflow File" at bounding box center [146, 205] width 73 height 9
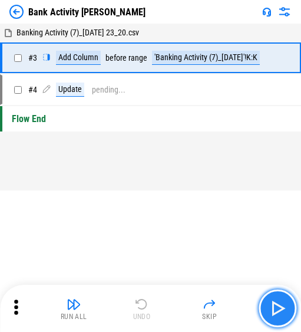
click at [193, 303] on img "button" at bounding box center [277, 308] width 19 height 19
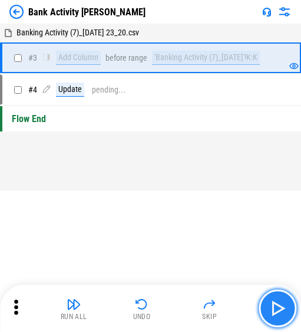
click at [193, 303] on img "button" at bounding box center [277, 308] width 19 height 19
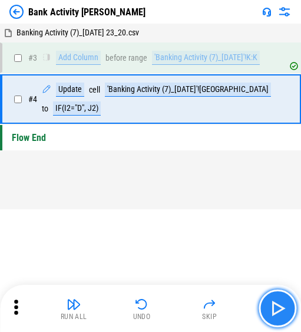
click at [193, 303] on img "button" at bounding box center [277, 308] width 19 height 19
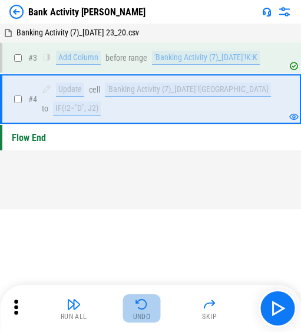
click at [147, 313] on div "Undo" at bounding box center [142, 316] width 18 height 7
click at [147, 313] on div "Run All Undo Skip" at bounding box center [152, 309] width 290 height 38
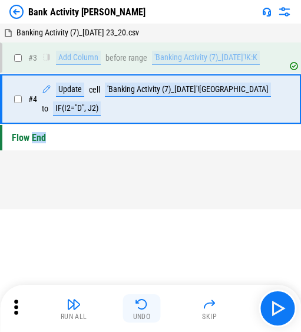
click at [147, 313] on div "Undo" at bounding box center [142, 316] width 18 height 7
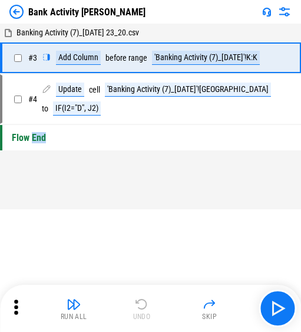
click at [18, 6] on img at bounding box center [16, 12] width 14 height 14
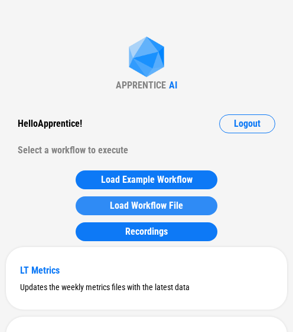
click at [119, 204] on span "Load Workflow File" at bounding box center [146, 205] width 73 height 9
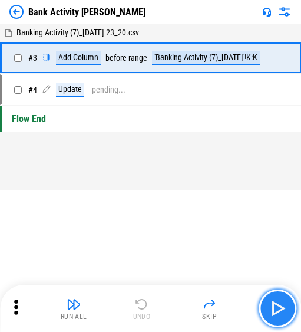
click at [193, 312] on img "button" at bounding box center [277, 308] width 19 height 19
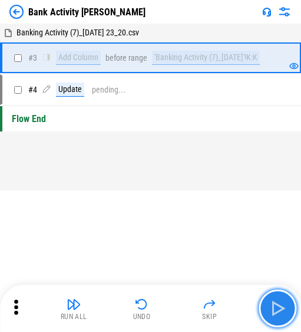
click at [193, 312] on img "button" at bounding box center [277, 308] width 19 height 19
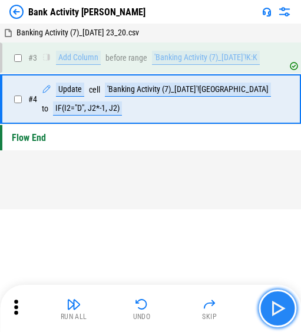
click at [193, 312] on img "button" at bounding box center [277, 308] width 19 height 19
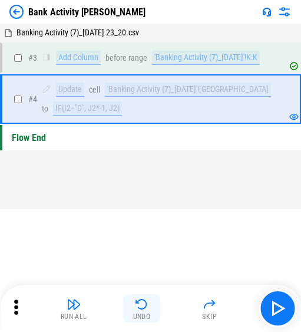
click at [137, 303] on img "button" at bounding box center [142, 304] width 14 height 14
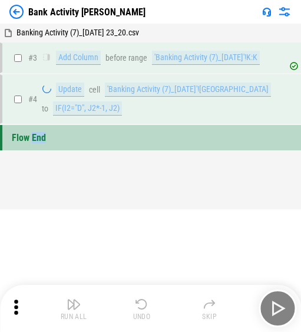
click at [137, 303] on div "Run All Undo Skip" at bounding box center [152, 309] width 290 height 38
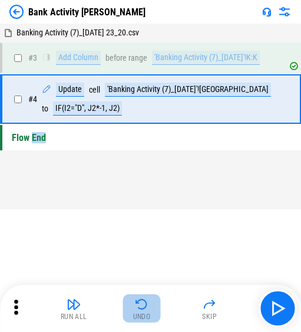
click at [133, 306] on button "Undo" at bounding box center [142, 308] width 38 height 28
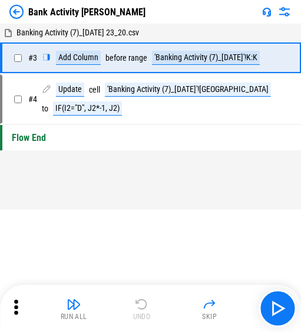
click at [133, 306] on div "Run All Undo Skip" at bounding box center [152, 309] width 290 height 38
click at [17, 11] on img at bounding box center [16, 12] width 14 height 14
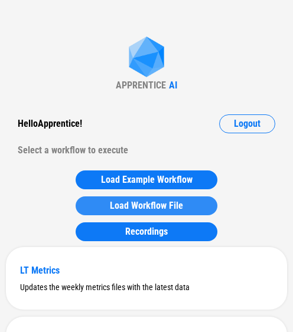
click at [101, 201] on button "Load Workflow File" at bounding box center [146, 205] width 142 height 19
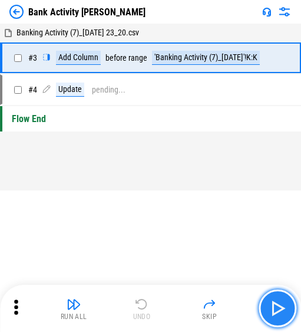
click at [193, 313] on img "button" at bounding box center [277, 308] width 19 height 19
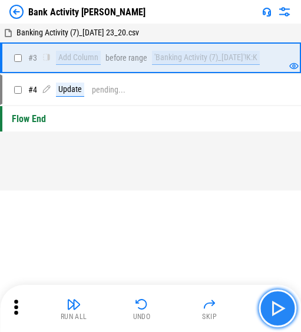
click at [193, 313] on img "button" at bounding box center [277, 308] width 19 height 19
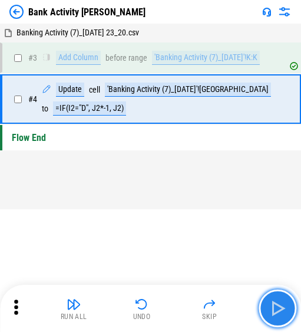
click at [193, 313] on img "button" at bounding box center [277, 308] width 19 height 19
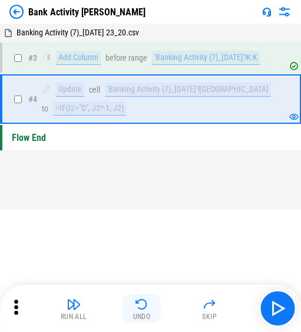
click at [124, 306] on button "Undo" at bounding box center [142, 308] width 38 height 28
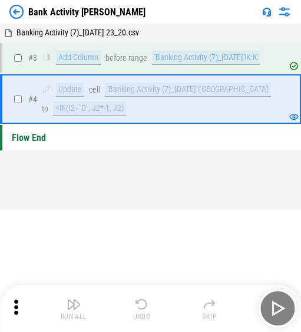
click at [124, 306] on button "Undo" at bounding box center [142, 308] width 38 height 28
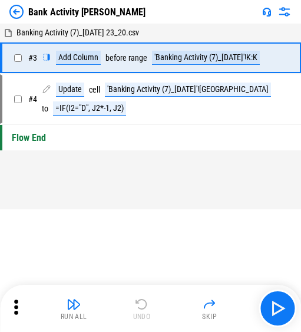
click at [124, 306] on div "Run All Undo Skip" at bounding box center [152, 309] width 290 height 38
click at [21, 13] on img at bounding box center [16, 12] width 14 height 14
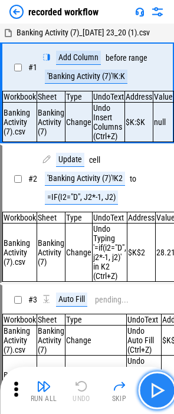
click at [145, 387] on button "button" at bounding box center [157, 391] width 38 height 38
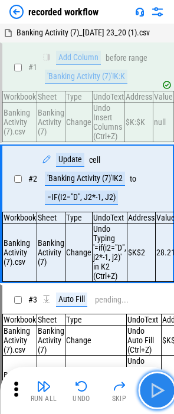
click at [145, 387] on button "button" at bounding box center [157, 391] width 38 height 38
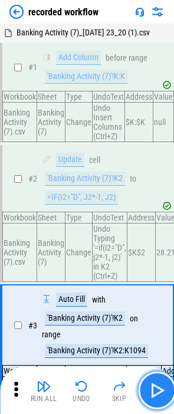
click at [149, 394] on img "button" at bounding box center [156, 390] width 19 height 19
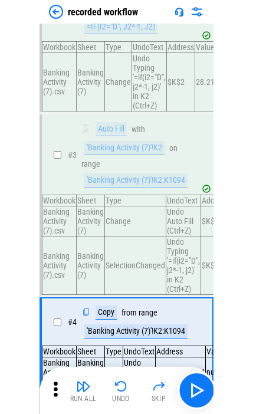
scroll to position [144, 0]
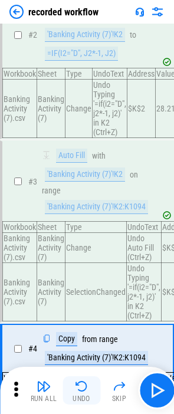
click at [80, 382] on img "button" at bounding box center [81, 386] width 14 height 14
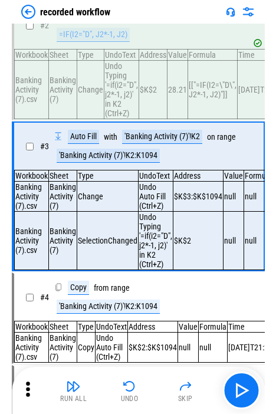
scroll to position [125, 0]
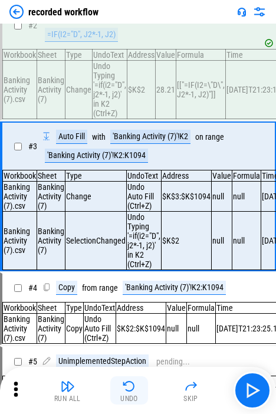
click at [132, 381] on img "button" at bounding box center [129, 386] width 14 height 14
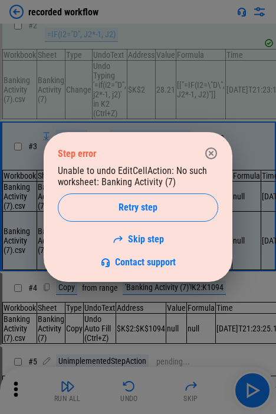
click at [173, 157] on icon "button" at bounding box center [211, 153] width 14 height 14
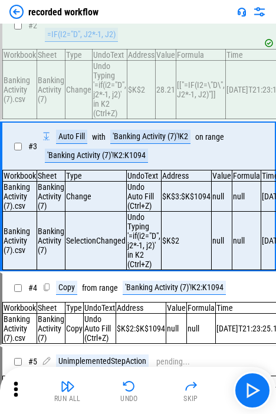
click at [20, 12] on img at bounding box center [16, 12] width 14 height 14
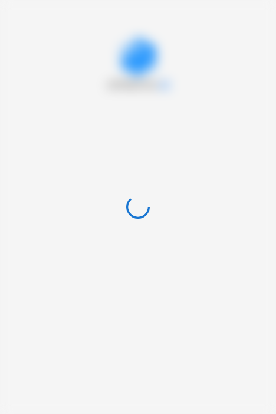
scroll to position [0, 0]
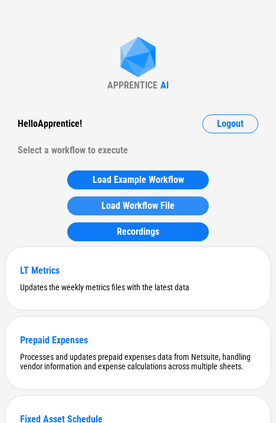
click at [113, 211] on button "Load Workflow File" at bounding box center [138, 205] width 142 height 19
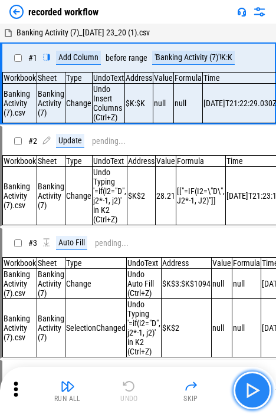
click at [173, 391] on button "button" at bounding box center [253, 391] width 38 height 38
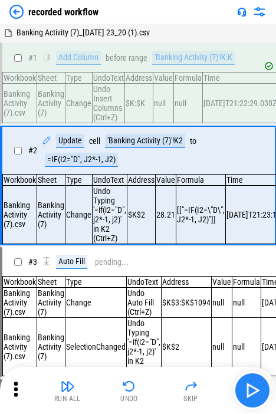
click at [173, 396] on img "button" at bounding box center [252, 390] width 19 height 19
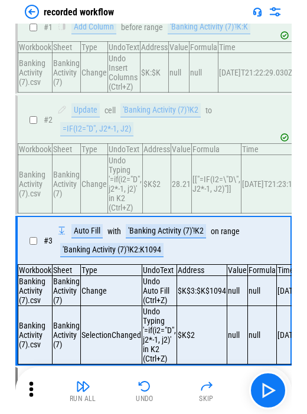
scroll to position [59, 0]
